Goal: Navigation & Orientation: Understand site structure

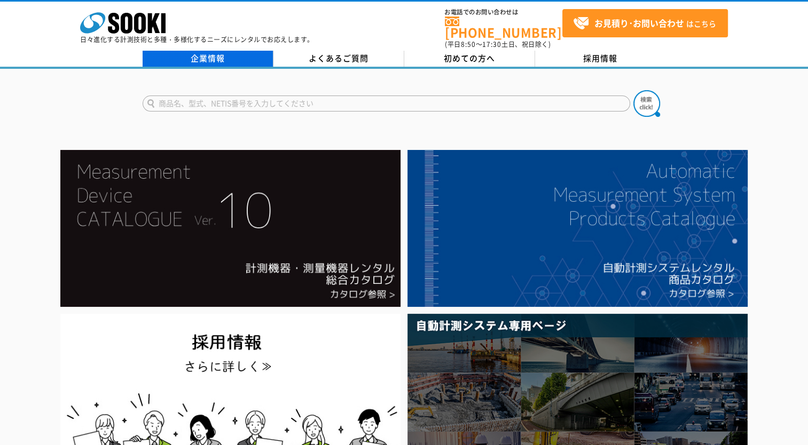
click at [196, 54] on link "企業情報" at bounding box center [208, 59] width 131 height 16
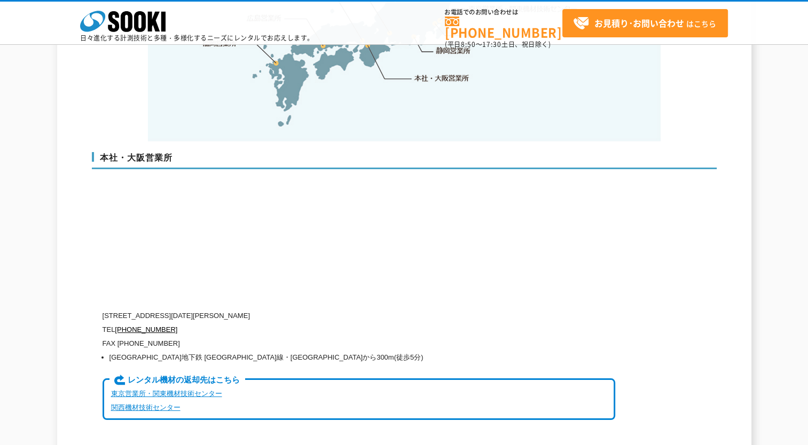
scroll to position [2456, 0]
